Goal: Task Accomplishment & Management: Manage account settings

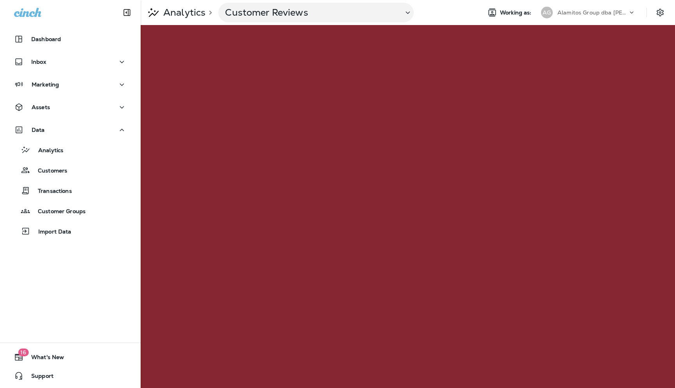
click at [567, 15] on p "Alamitos Group dba [PERSON_NAME]" at bounding box center [593, 12] width 70 height 6
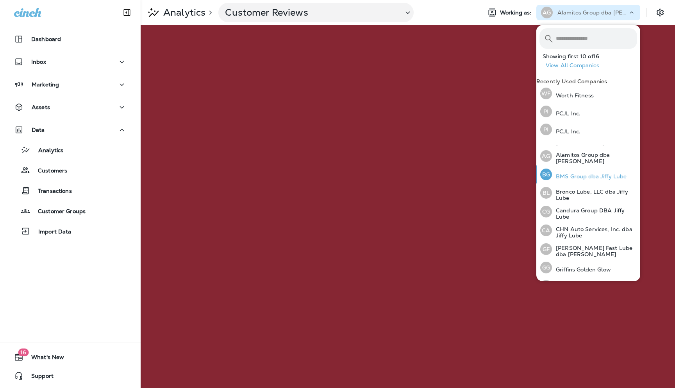
scroll to position [31, 0]
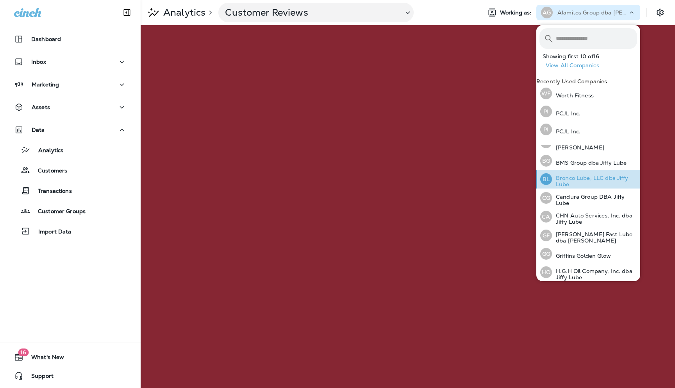
click at [565, 186] on p "Bronco Lube, LLC dba Jiffy Lube" at bounding box center [594, 181] width 85 height 13
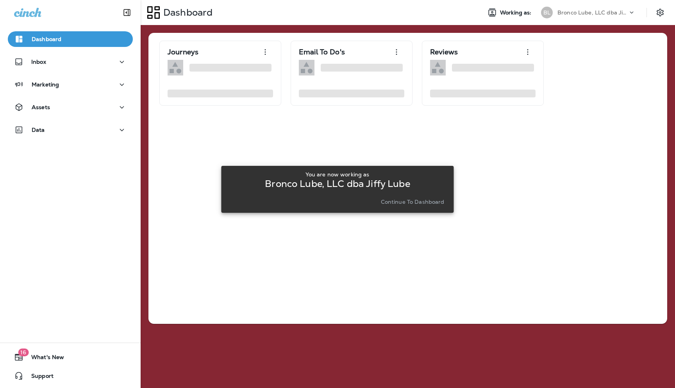
click at [433, 203] on p "Continue to Dashboard" at bounding box center [413, 202] width 64 height 6
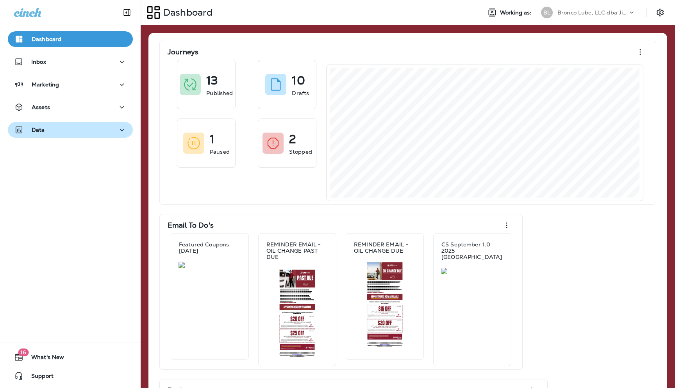
click at [95, 133] on div "Data" at bounding box center [70, 130] width 113 height 10
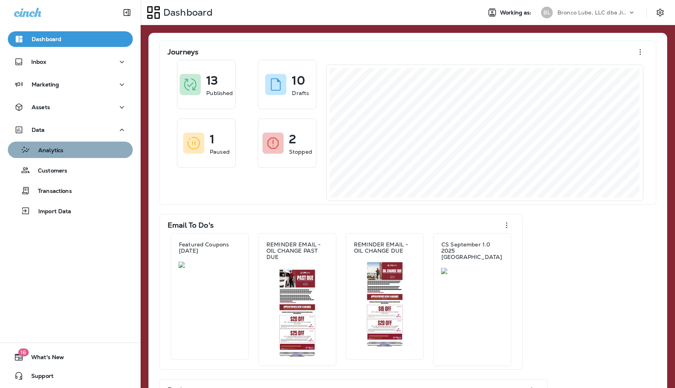
click at [66, 151] on div "Analytics" at bounding box center [70, 150] width 119 height 12
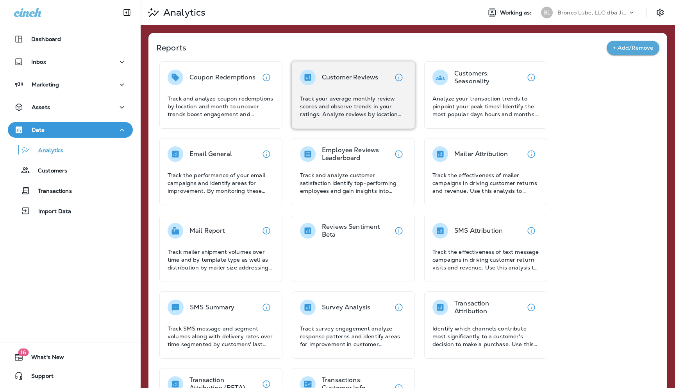
click at [346, 89] on div "Customer Reviews Track your average monthly review scores and observe trends in…" at bounding box center [353, 94] width 107 height 48
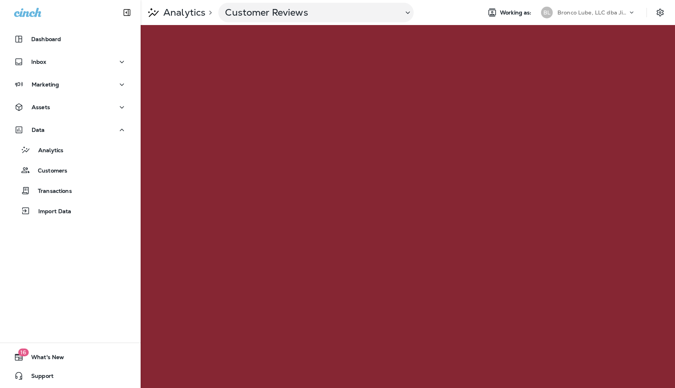
click at [626, 11] on p "Bronco Lube, LLC dba Jiffy Lube" at bounding box center [593, 12] width 70 height 6
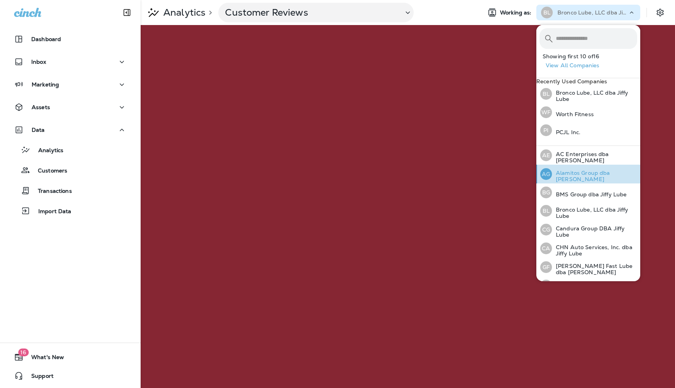
click at [570, 179] on p "Alamitos Group dba [PERSON_NAME]" at bounding box center [594, 176] width 85 height 13
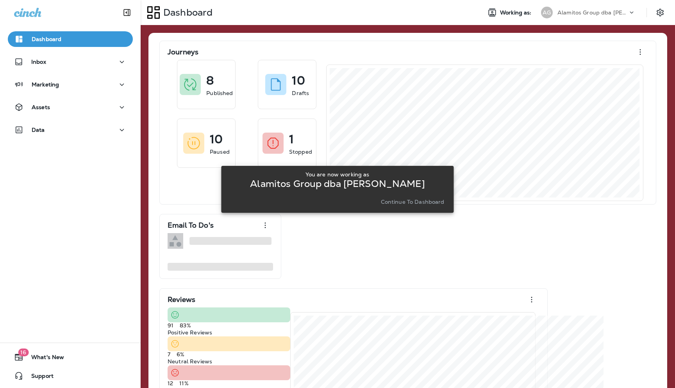
click at [413, 202] on p "Continue to Dashboard" at bounding box center [413, 202] width 64 height 6
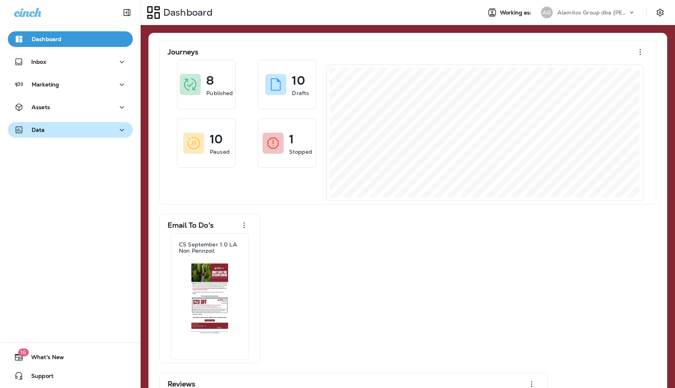
click at [75, 127] on div "Data" at bounding box center [70, 130] width 113 height 10
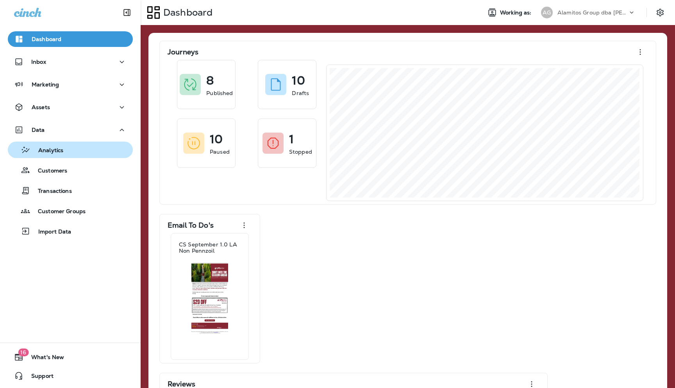
click at [66, 145] on div "Analytics" at bounding box center [70, 150] width 119 height 12
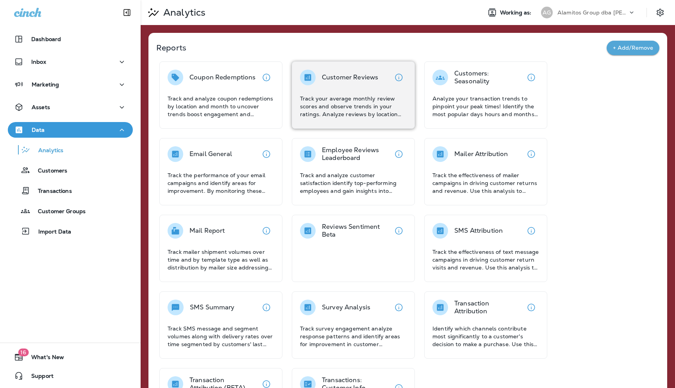
click at [343, 88] on div "Customer Reviews Track your average monthly review scores and observe trends in…" at bounding box center [353, 94] width 107 height 48
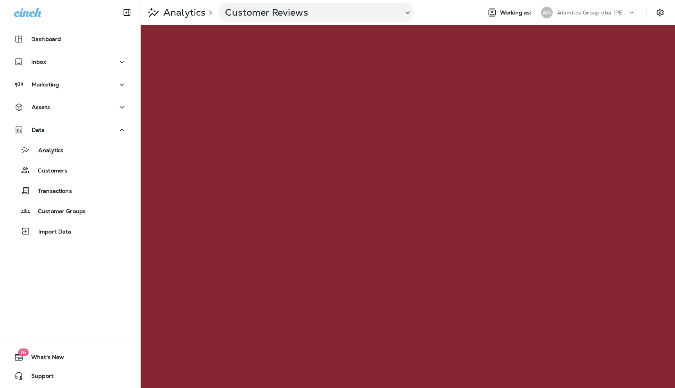
click at [596, 12] on p "Alamitos Group dba [PERSON_NAME]" at bounding box center [593, 12] width 70 height 6
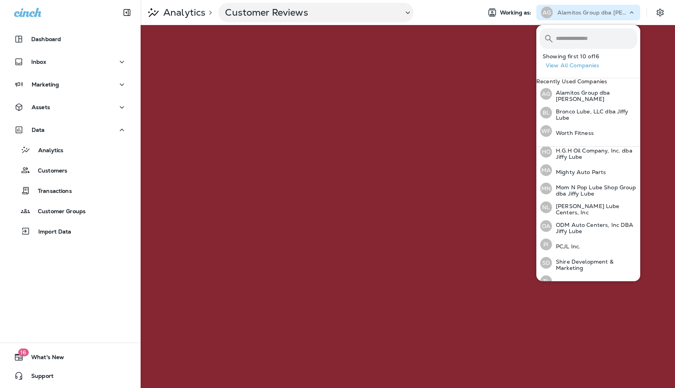
scroll to position [168, 0]
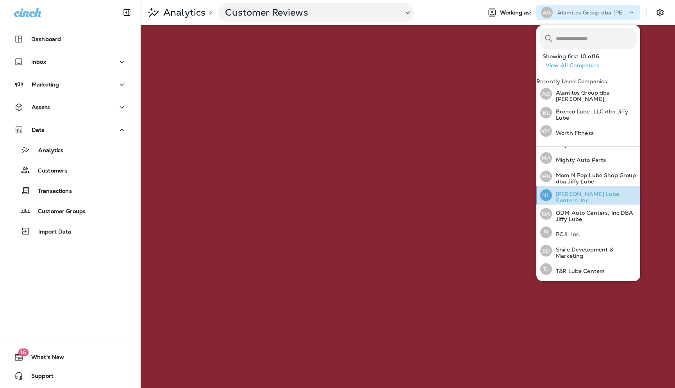
click at [569, 194] on p "[PERSON_NAME] Lube Centers, Inc" at bounding box center [594, 197] width 85 height 13
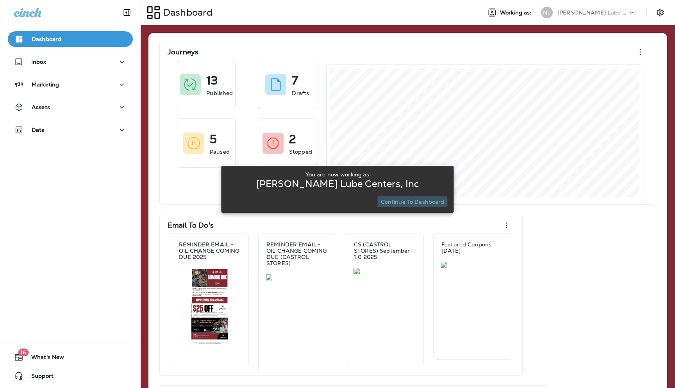
click at [429, 203] on p "Continue to Dashboard" at bounding box center [413, 202] width 64 height 6
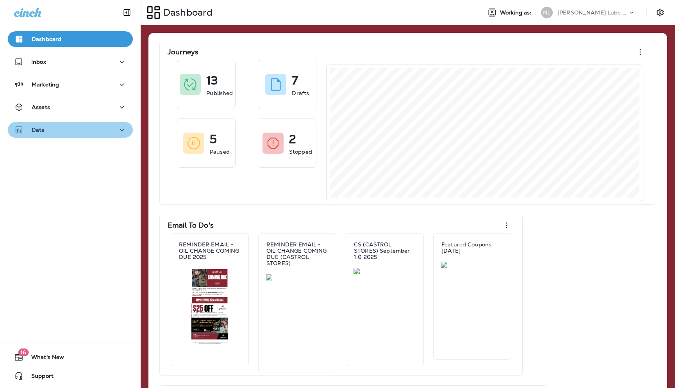
click at [106, 133] on div "Data" at bounding box center [70, 130] width 113 height 10
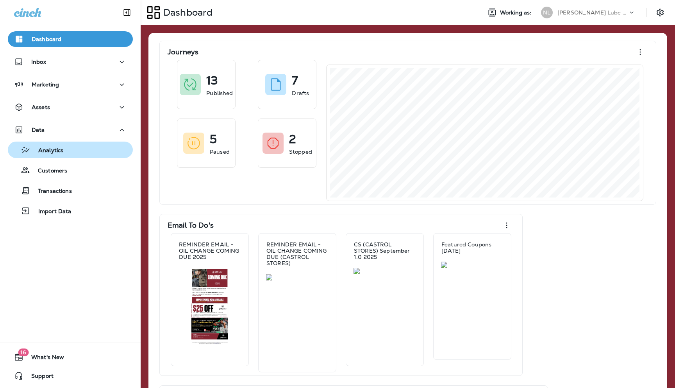
click at [70, 149] on div "Analytics" at bounding box center [70, 150] width 119 height 12
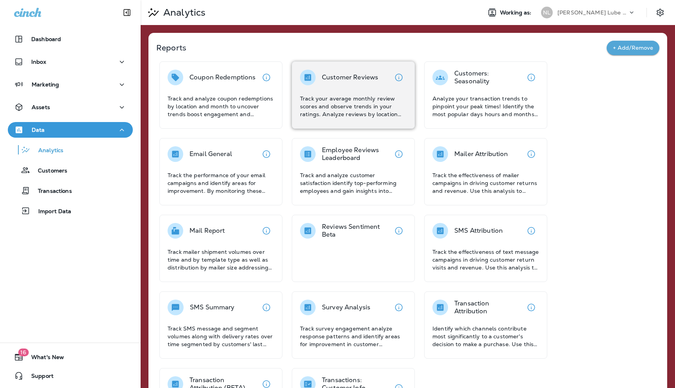
click at [340, 94] on div "Customer Reviews Track your average monthly review scores and observe trends in…" at bounding box center [353, 94] width 107 height 48
